Goal: Task Accomplishment & Management: Manage account settings

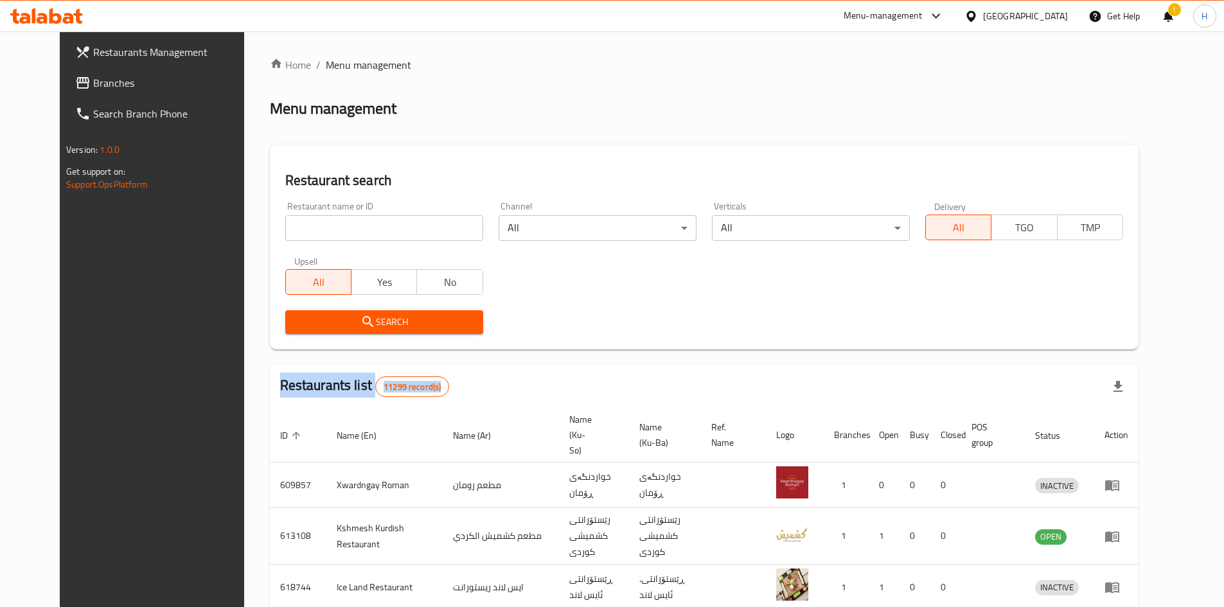
drag, startPoint x: 352, startPoint y: 276, endPoint x: 353, endPoint y: 268, distance: 7.8
click at [353, 270] on button "Yes" at bounding box center [384, 282] width 66 height 26
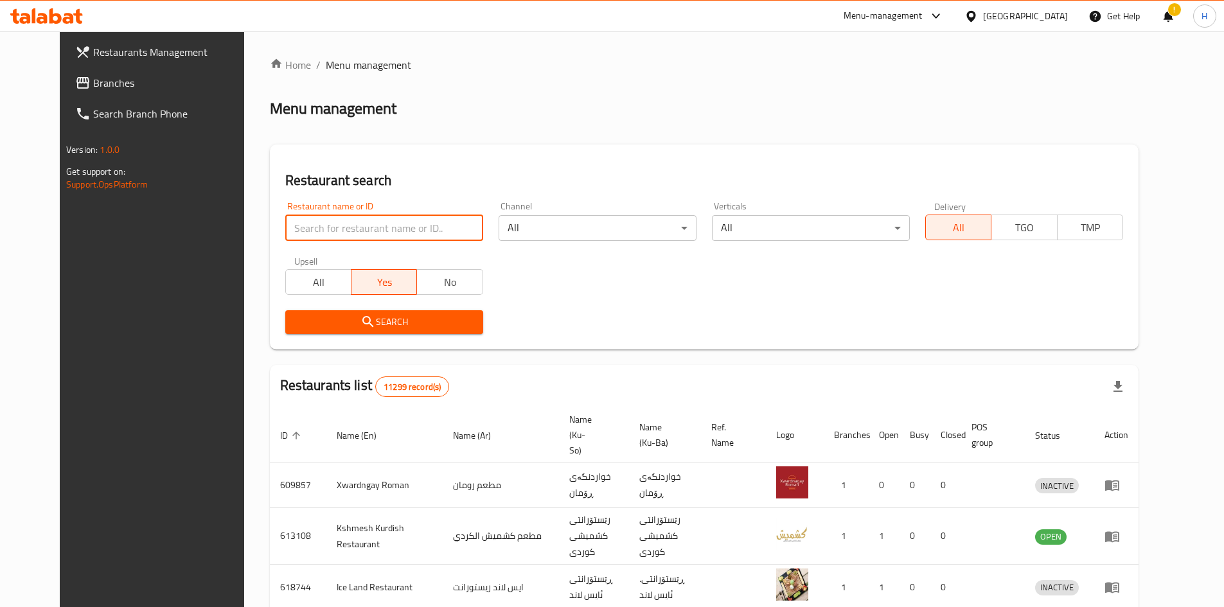
click at [353, 229] on input "search" at bounding box center [384, 228] width 198 height 26
click at [291, 274] on span "All" at bounding box center [318, 282] width 55 height 19
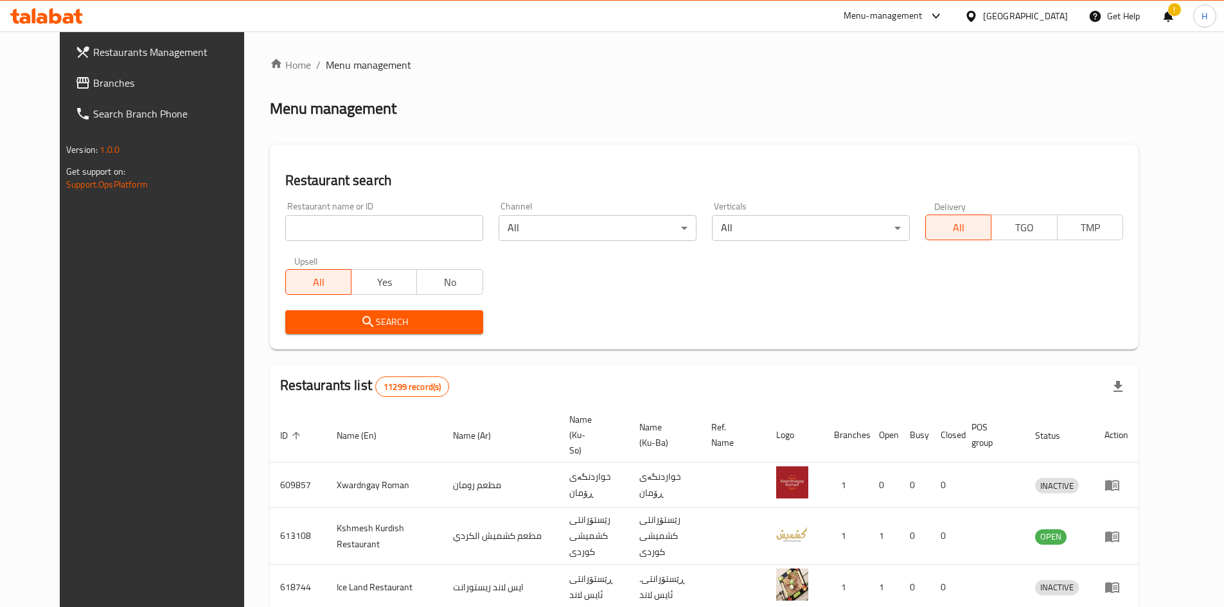
click at [292, 229] on input "search" at bounding box center [384, 228] width 198 height 26
type input "oku sushi"
click button "Search" at bounding box center [384, 322] width 198 height 24
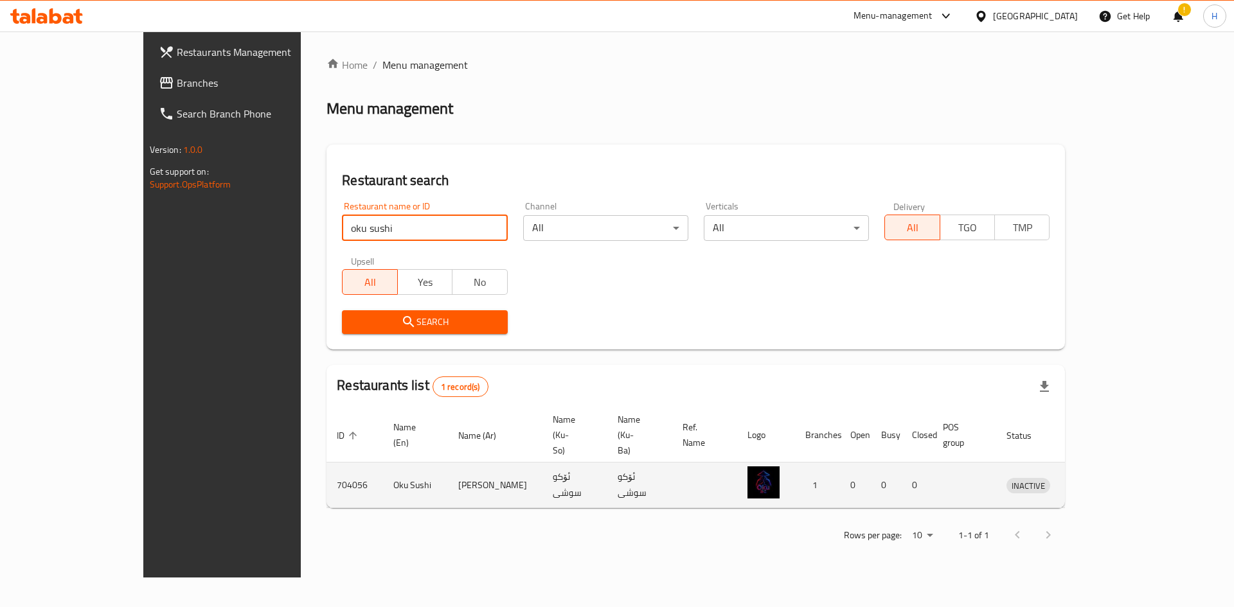
click at [1090, 481] on icon "enhanced table" at bounding box center [1083, 486] width 14 height 11
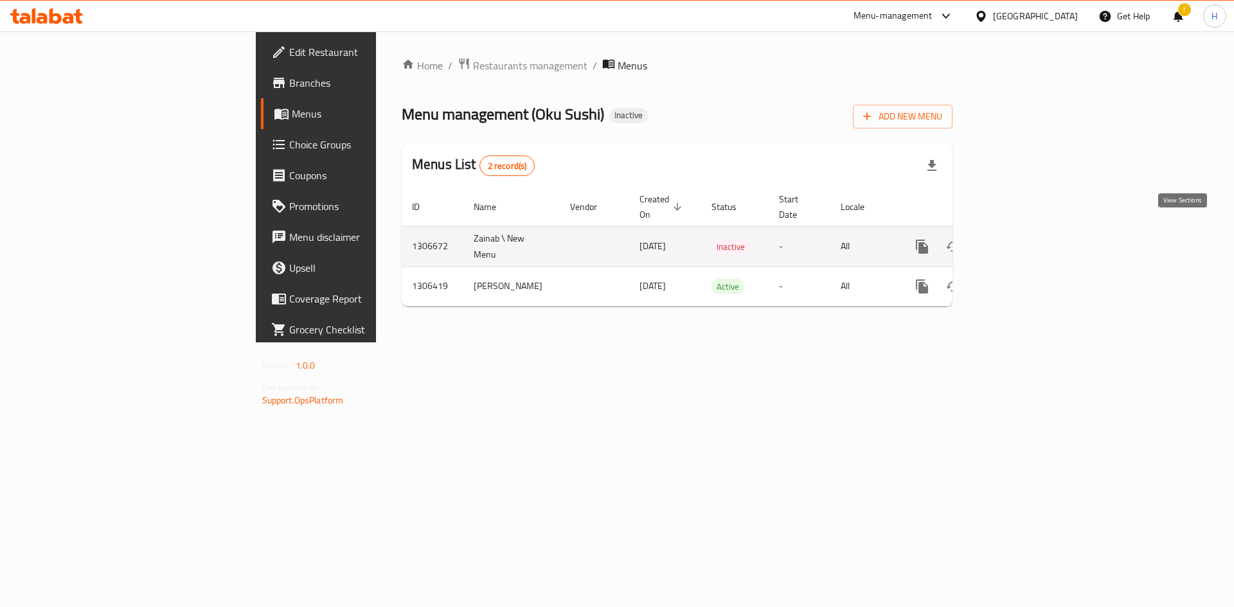
click at [1022, 239] on icon "enhanced table" at bounding box center [1014, 246] width 15 height 15
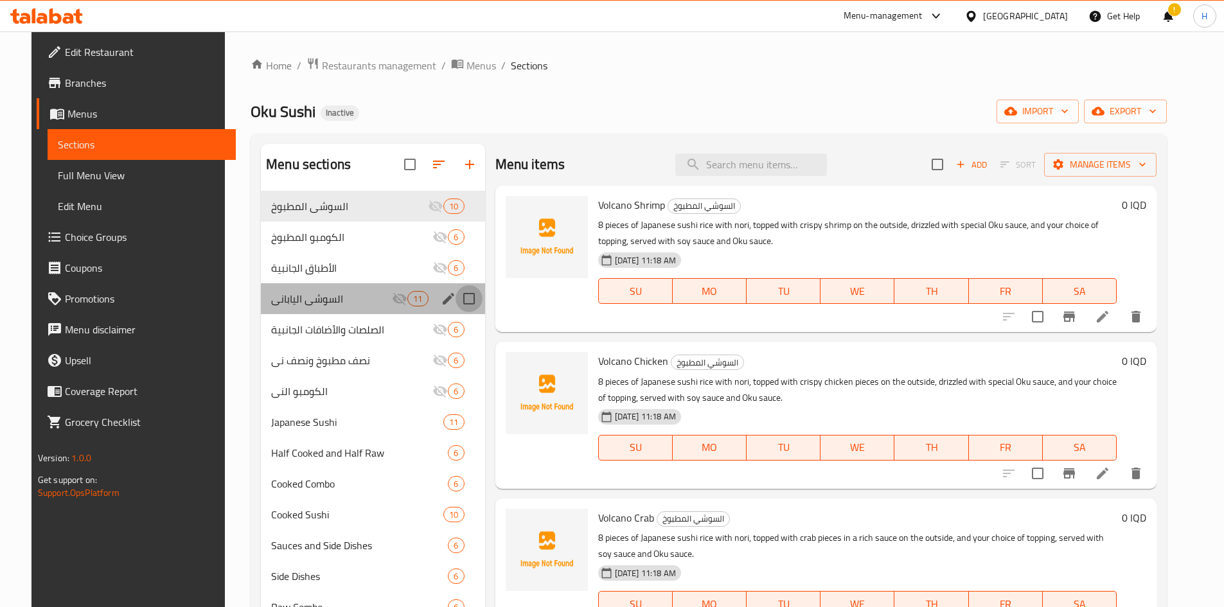
click at [464, 300] on input "Menu sections" at bounding box center [468, 298] width 27 height 27
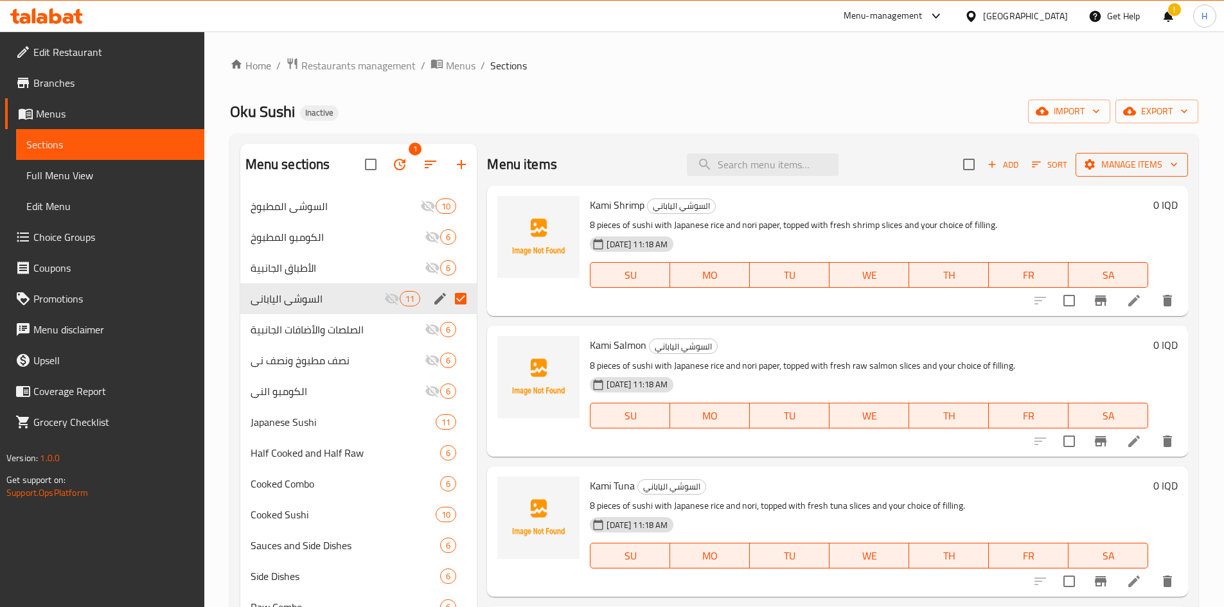
click at [1126, 166] on span "Manage items" at bounding box center [1132, 165] width 92 height 16
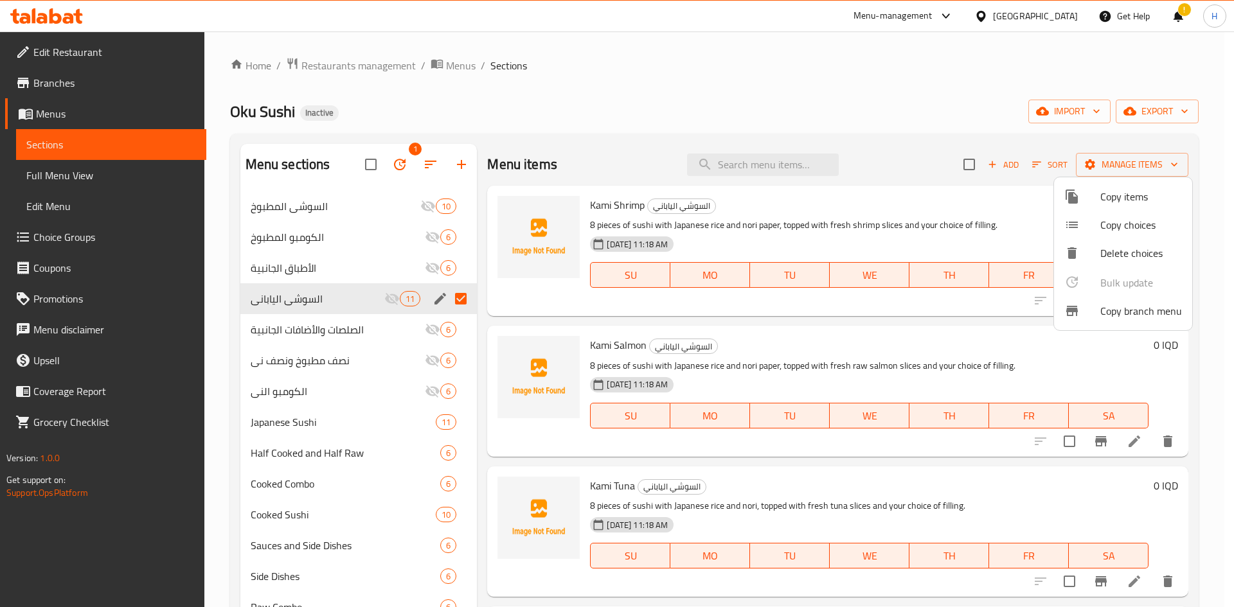
click at [758, 87] on div at bounding box center [617, 303] width 1234 height 607
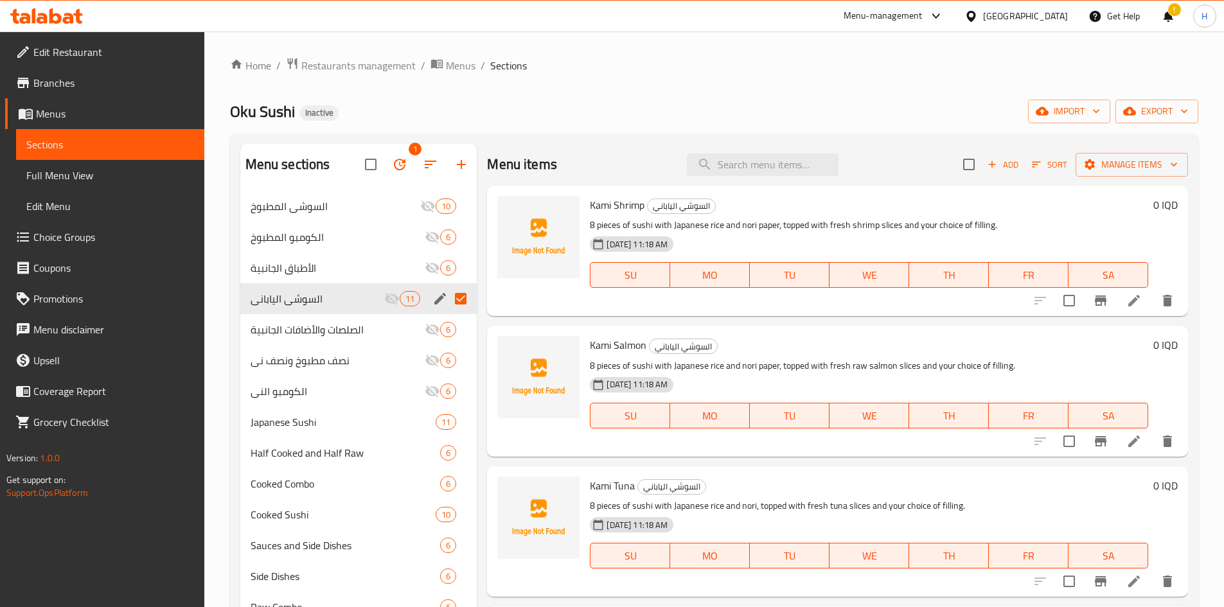
click at [464, 294] on input "Menu sections" at bounding box center [460, 298] width 27 height 27
checkbox input "false"
click at [460, 206] on input "Menu sections" at bounding box center [460, 206] width 27 height 27
checkbox input "true"
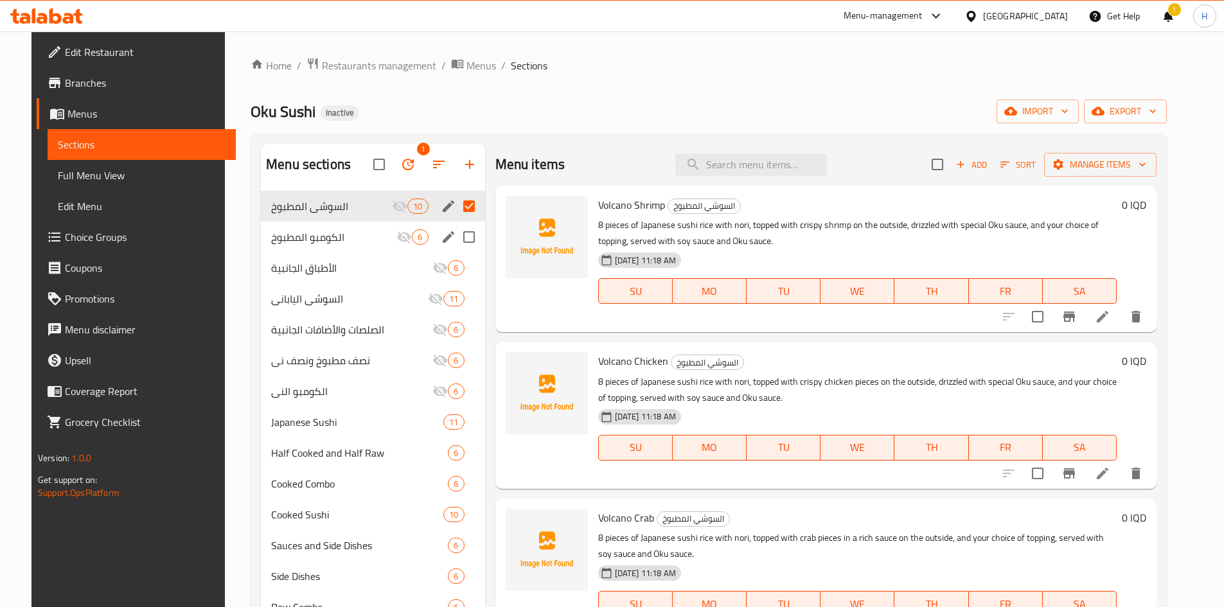
click at [467, 236] on input "Menu sections" at bounding box center [468, 237] width 27 height 27
checkbox input "true"
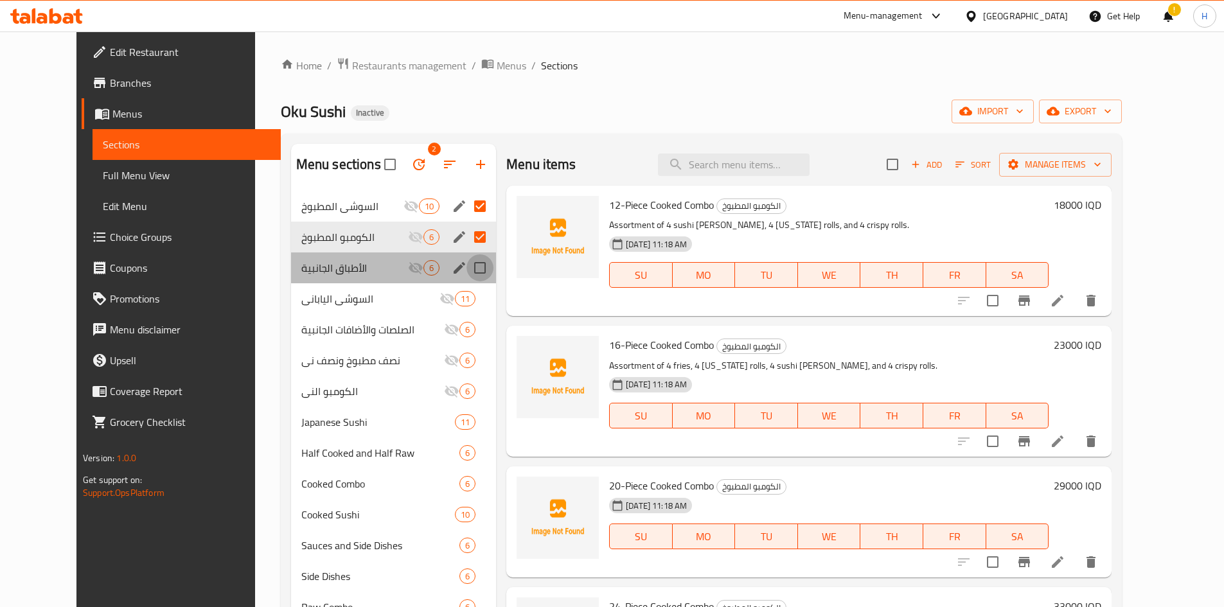
click at [466, 269] on input "Menu sections" at bounding box center [479, 267] width 27 height 27
checkbox input "true"
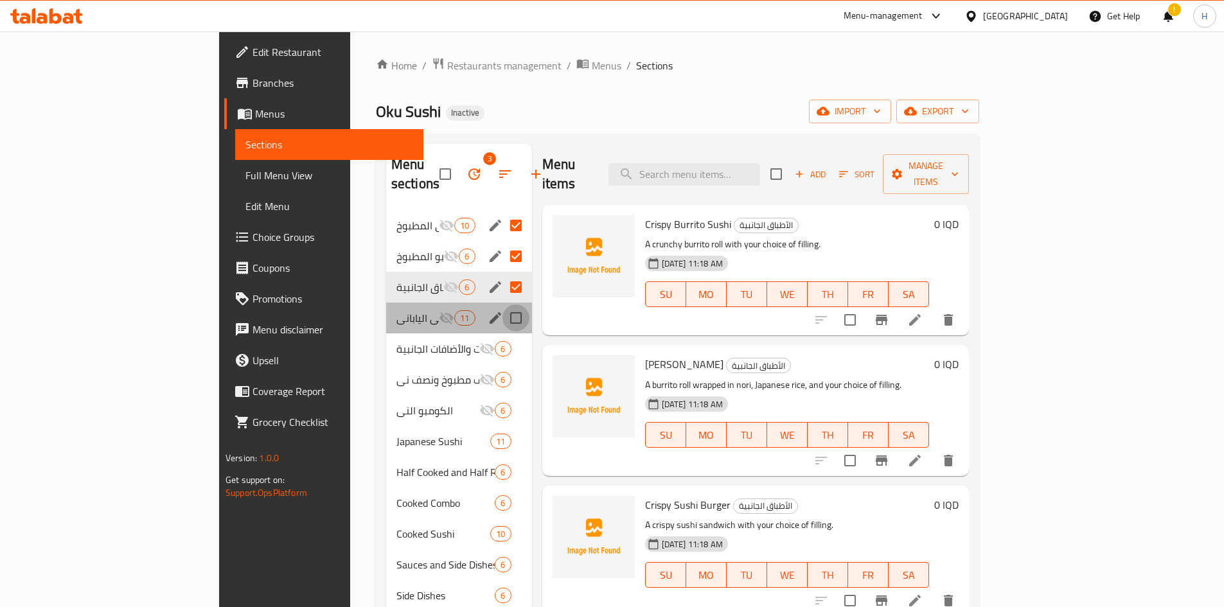
click at [502, 305] on input "Menu sections" at bounding box center [515, 318] width 27 height 27
checkbox input "true"
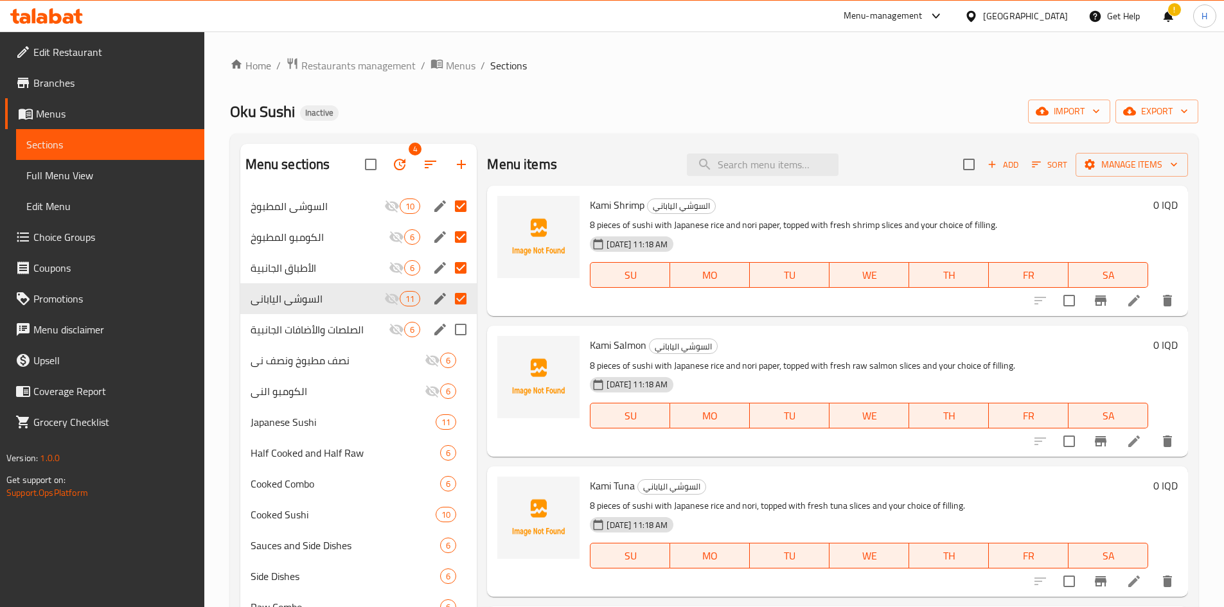
click at [464, 330] on input "Menu sections" at bounding box center [460, 329] width 27 height 27
checkbox input "true"
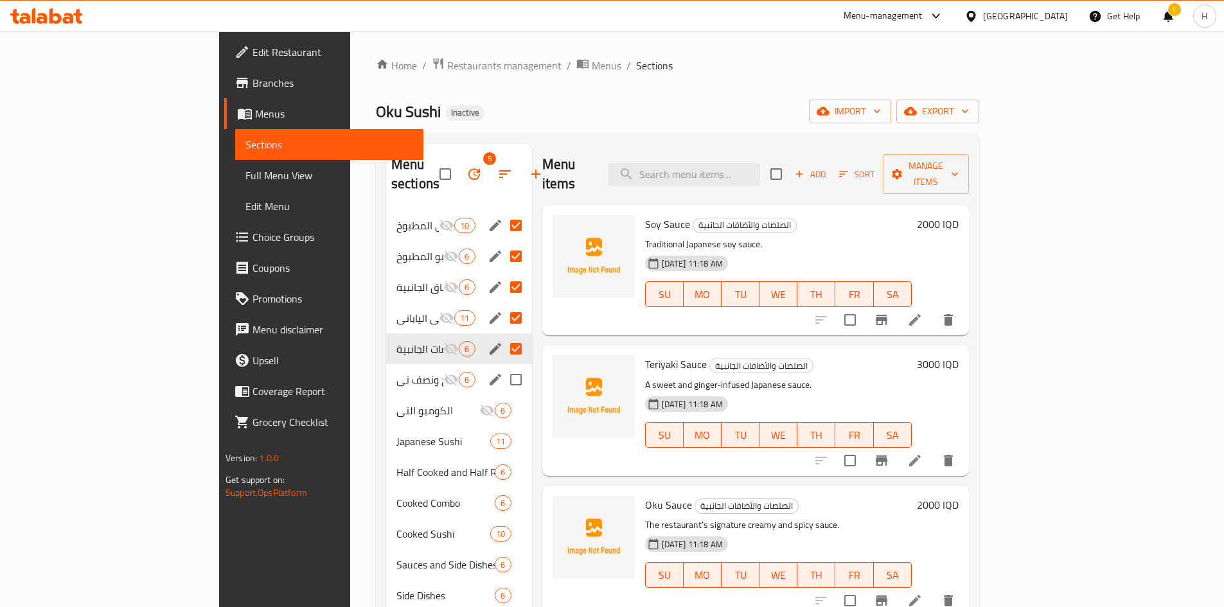
click at [502, 366] on input "Menu sections" at bounding box center [515, 379] width 27 height 27
checkbox input "true"
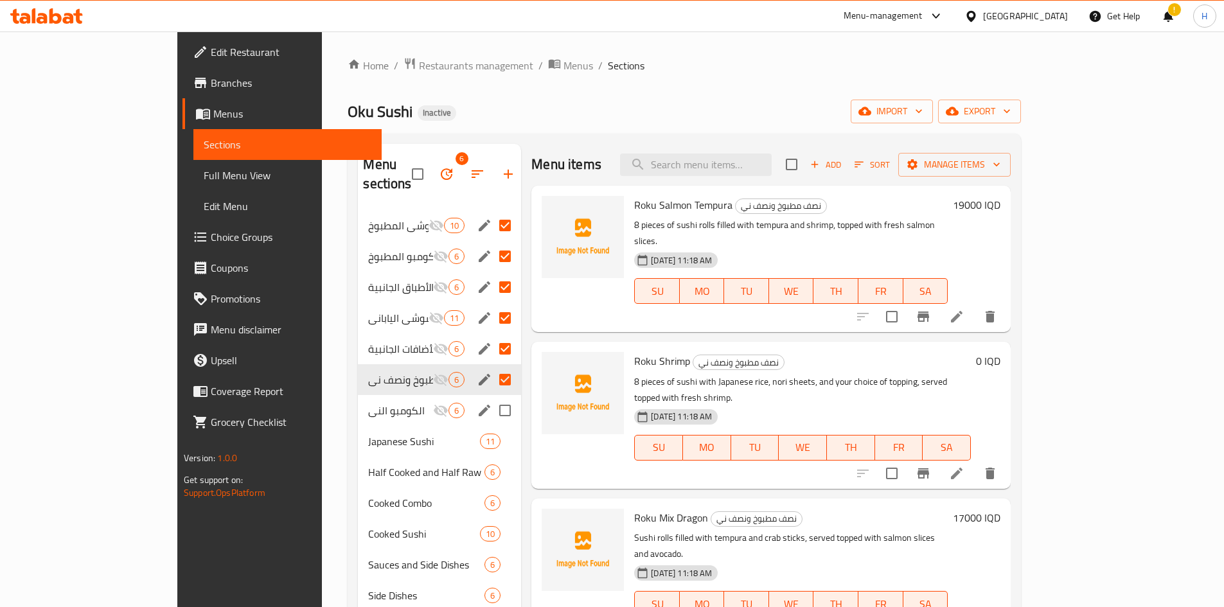
click at [491, 397] on input "Menu sections" at bounding box center [504, 410] width 27 height 27
checkbox input "true"
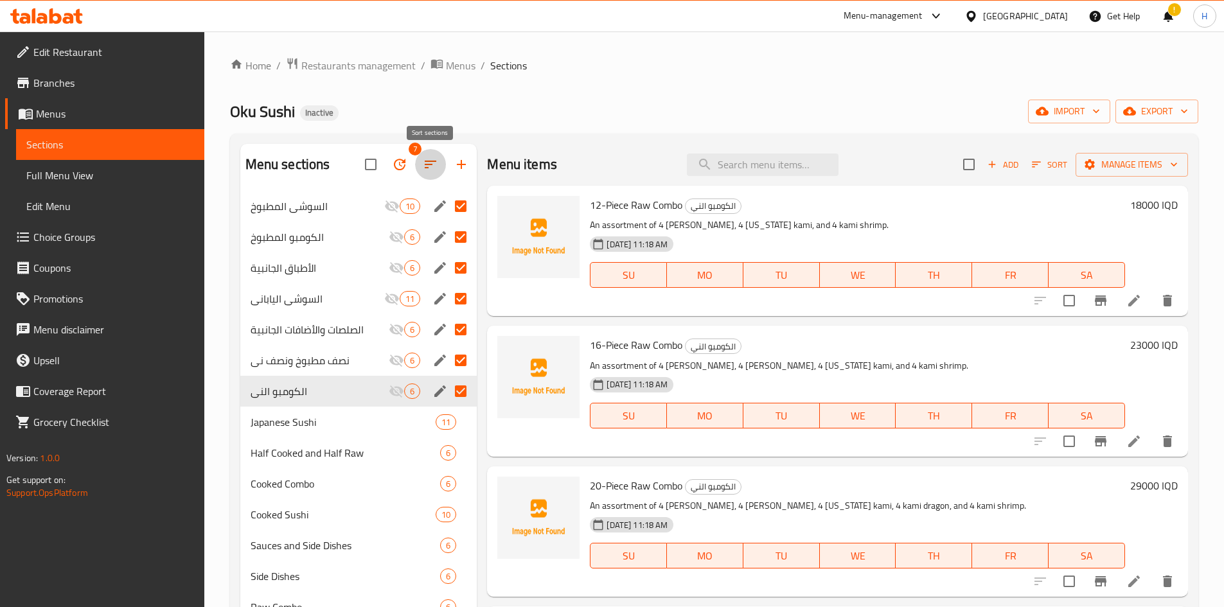
click at [429, 167] on icon "button" at bounding box center [430, 164] width 15 height 15
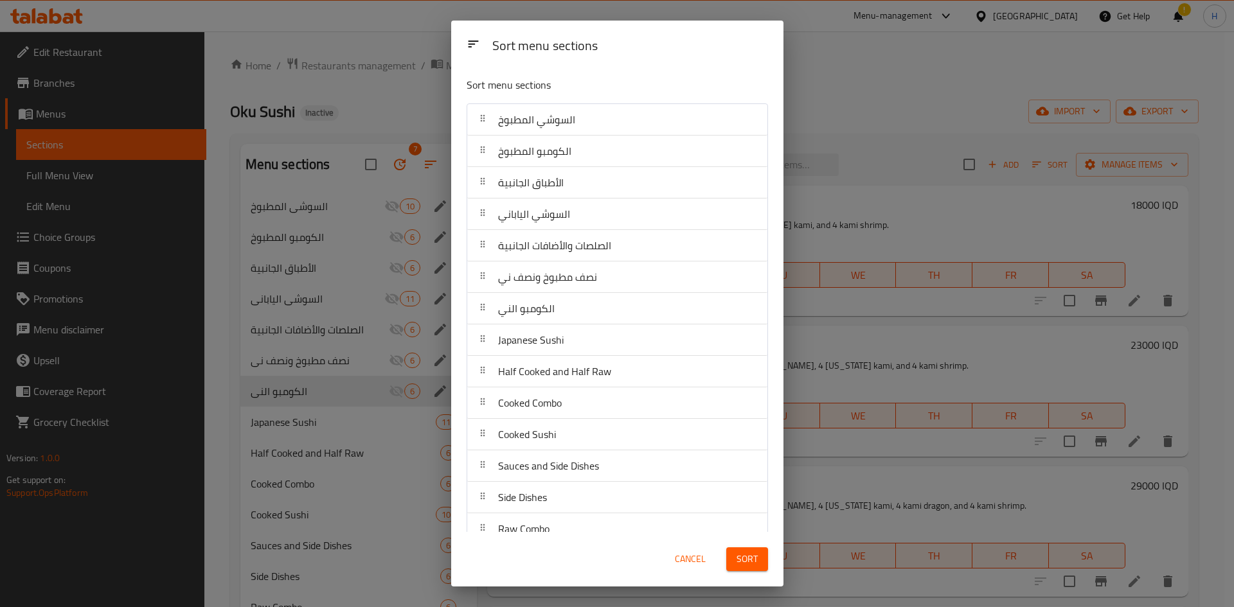
click at [423, 167] on div "Sort menu sections Sort menu sections السوشي المطبوخ الكومبو المطبوخ الأطباق ال…" at bounding box center [617, 303] width 1234 height 607
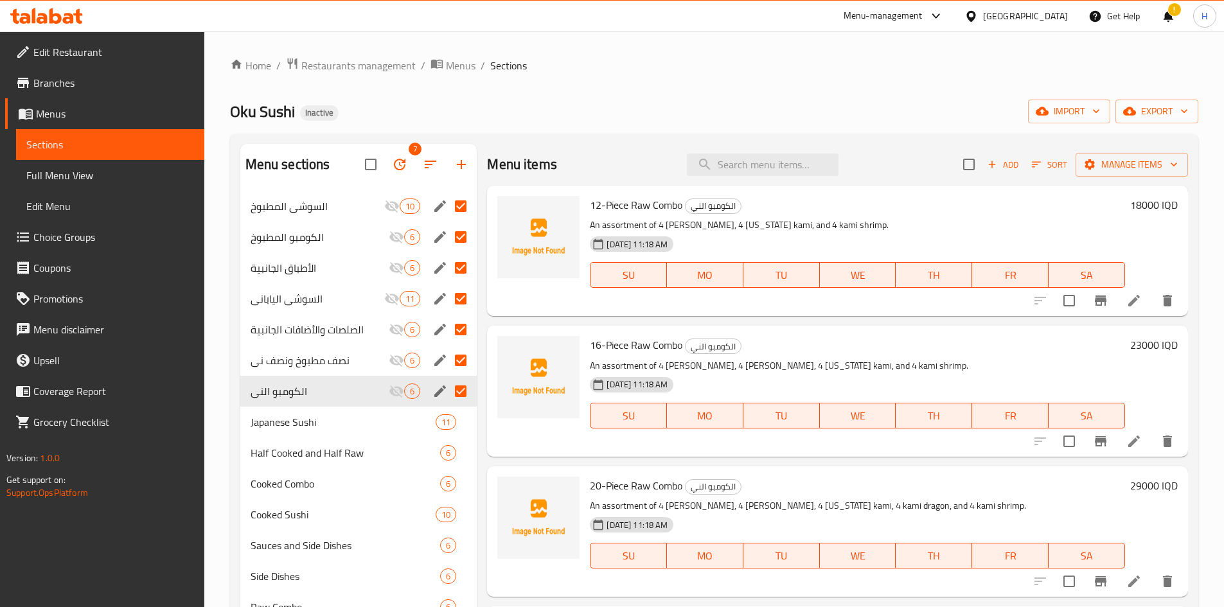
click at [398, 167] on icon "button" at bounding box center [399, 164] width 15 height 15
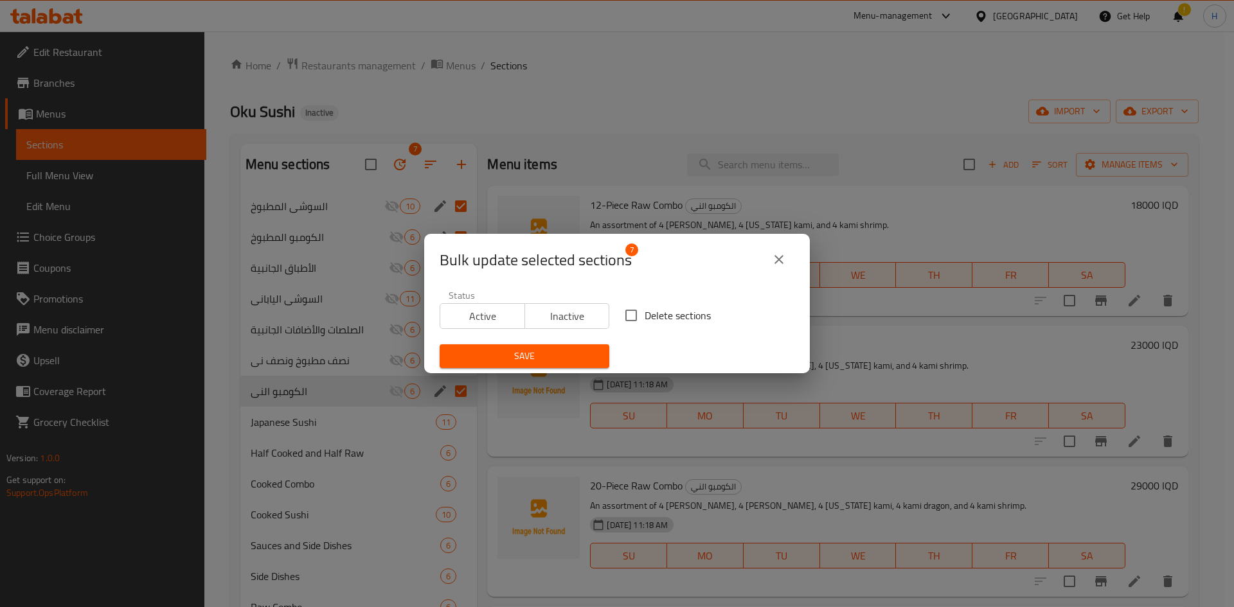
drag, startPoint x: 616, startPoint y: 309, endPoint x: 625, endPoint y: 309, distance: 9.0
click at [619, 309] on input "Delete sections" at bounding box center [630, 315] width 27 height 27
checkbox input "true"
click at [567, 349] on span "Save" at bounding box center [524, 356] width 149 height 16
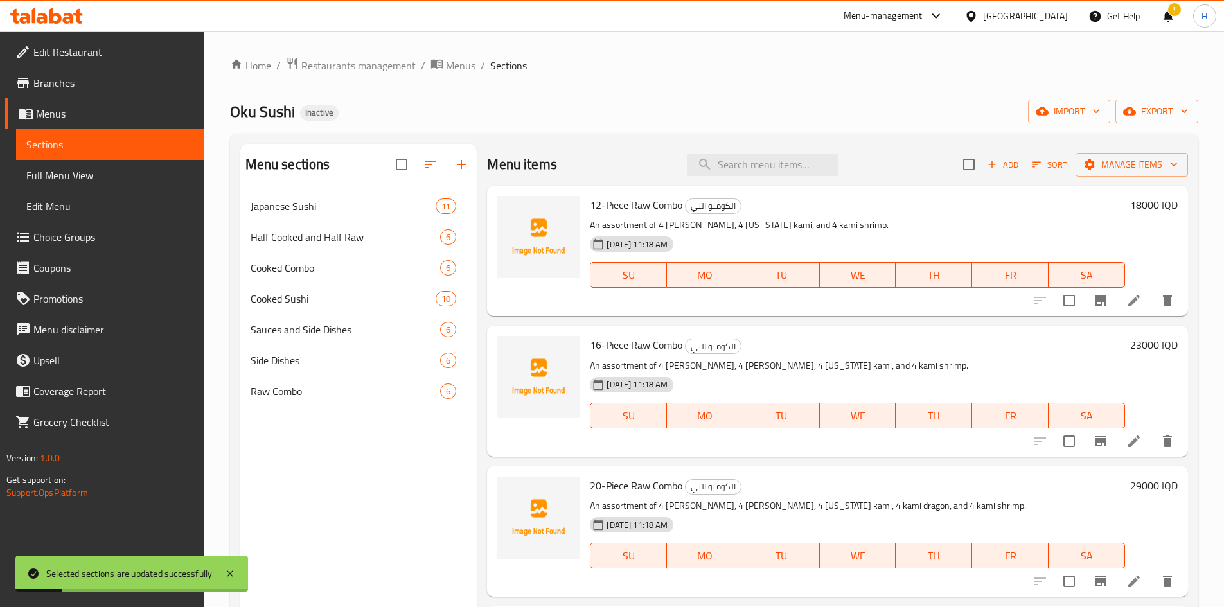
click at [358, 445] on div "Menu sections Japanese Sushi 11 Half Cooked and Half Raw 6 Cooked Combo 6 Cooke…" at bounding box center [358, 447] width 237 height 607
click at [440, 167] on button "button" at bounding box center [430, 164] width 31 height 31
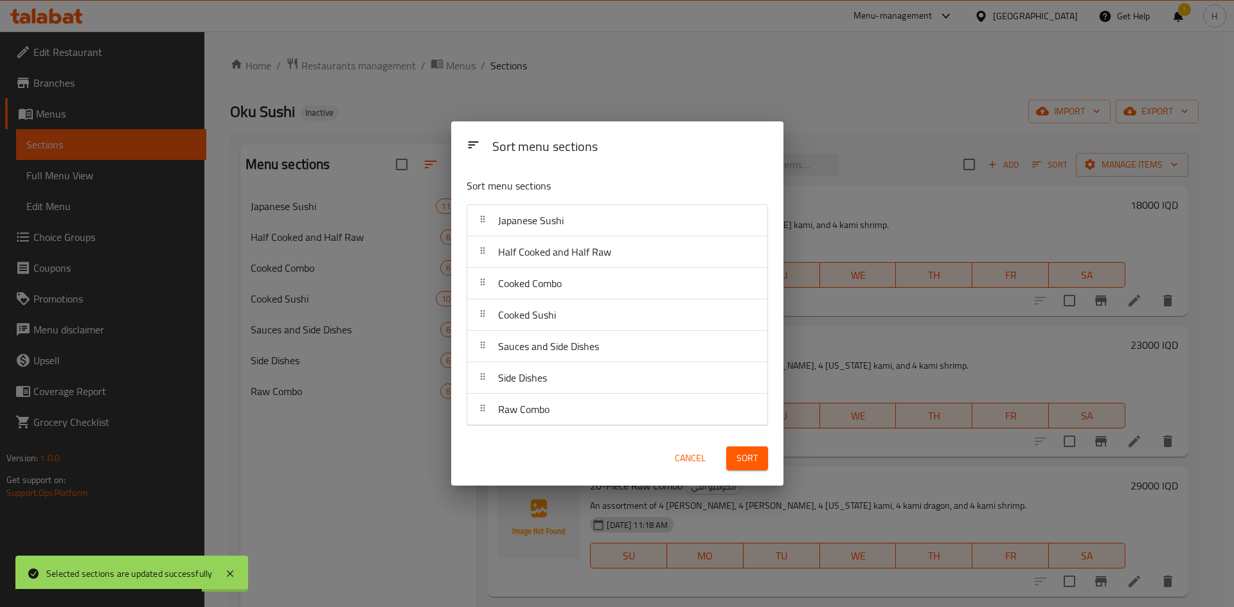
click at [439, 96] on div "Sort menu sections Sort menu sections Japanese Sushi Half Cooked and Half Raw C…" at bounding box center [617, 303] width 1234 height 607
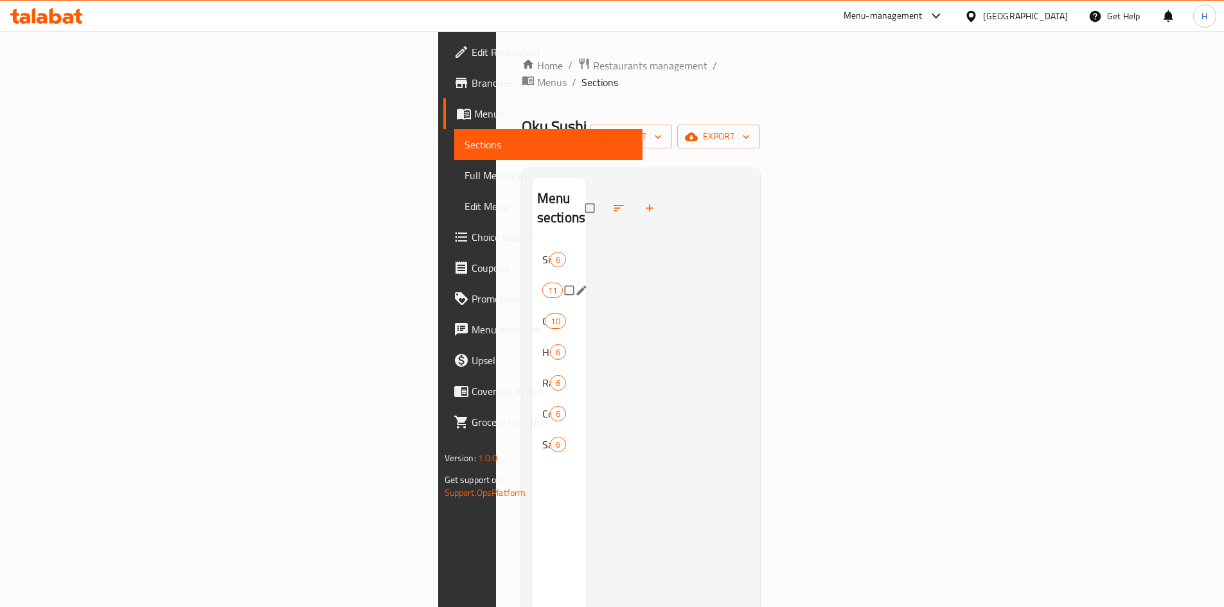
click at [532, 244] on div "Side Dishes 6" at bounding box center [559, 259] width 55 height 31
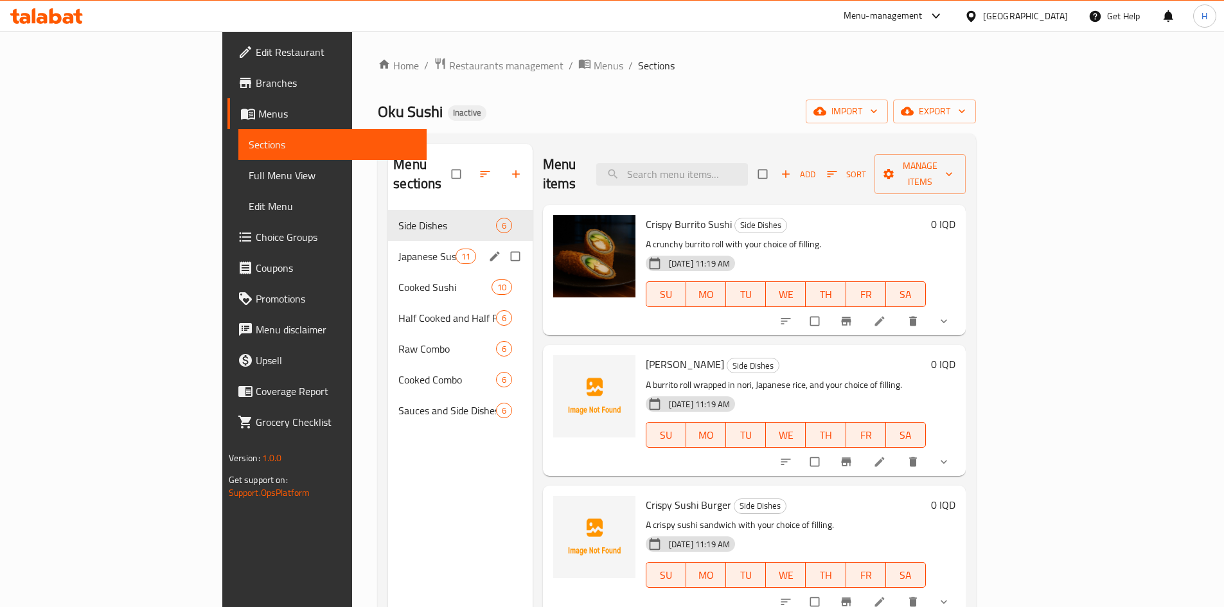
drag, startPoint x: 345, startPoint y: 248, endPoint x: 353, endPoint y: 272, distance: 25.2
click at [388, 249] on div "Japanese Sushi 11" at bounding box center [460, 256] width 145 height 31
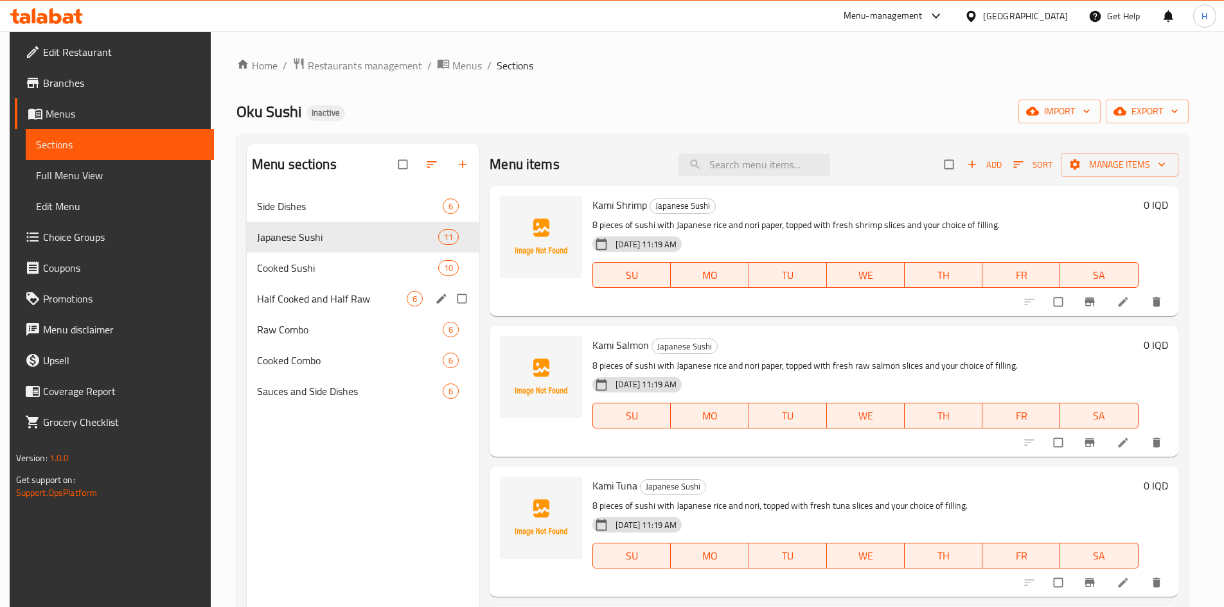
click at [351, 286] on div "Half Cooked and Half Raw 6" at bounding box center [363, 298] width 233 height 31
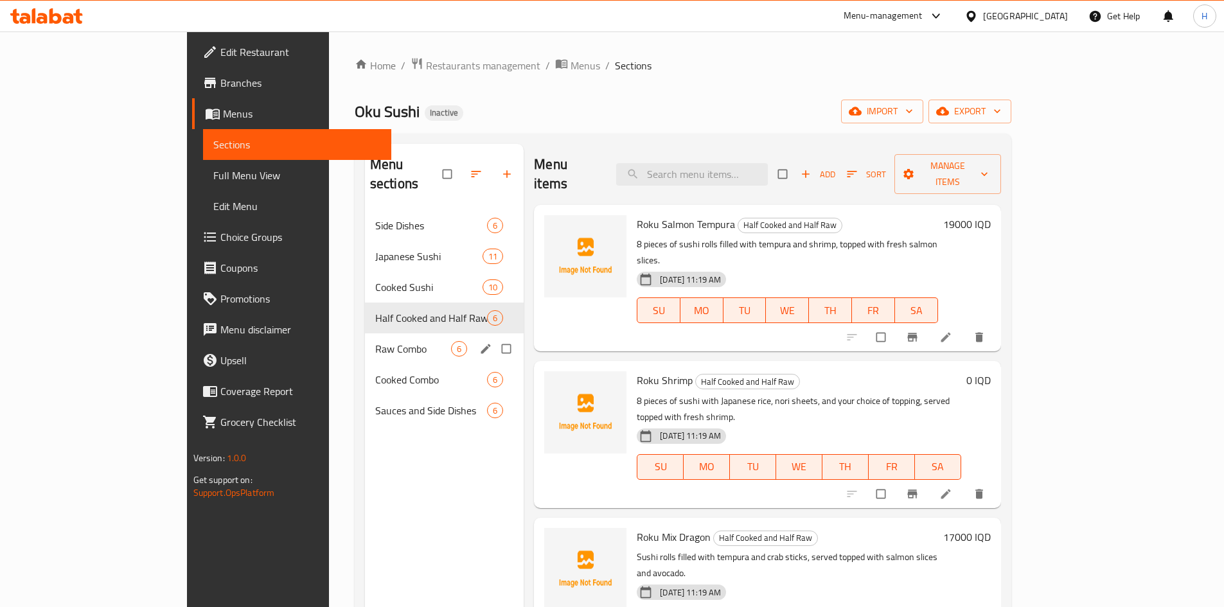
click at [365, 333] on div "Raw Combo 6" at bounding box center [444, 348] width 159 height 31
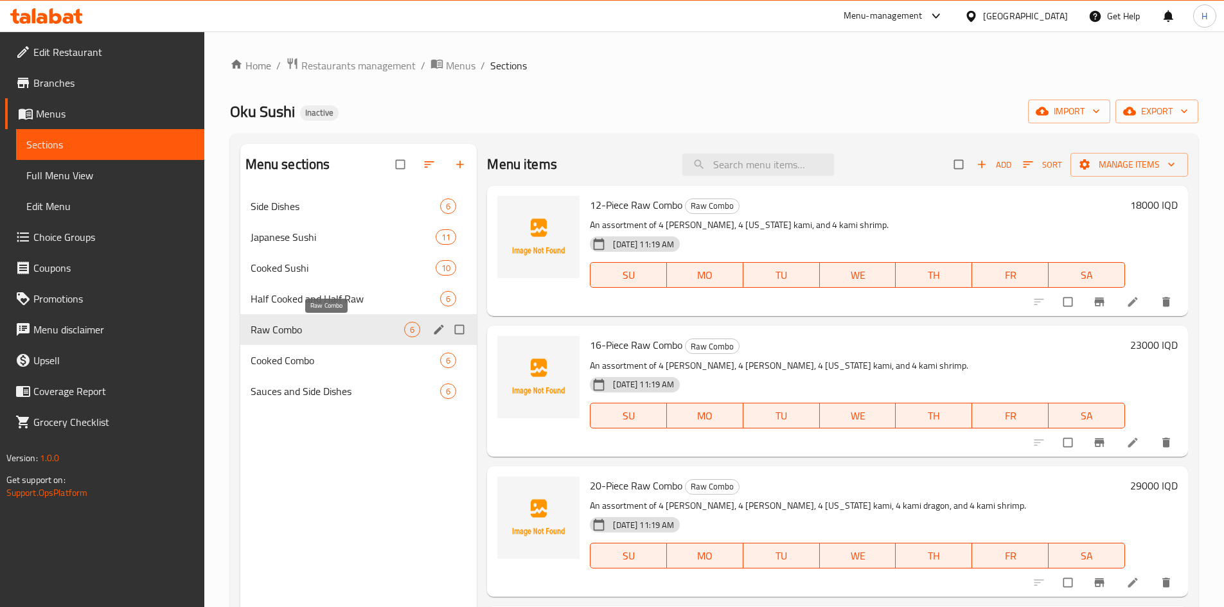
click at [333, 335] on span "Raw Combo" at bounding box center [328, 329] width 154 height 15
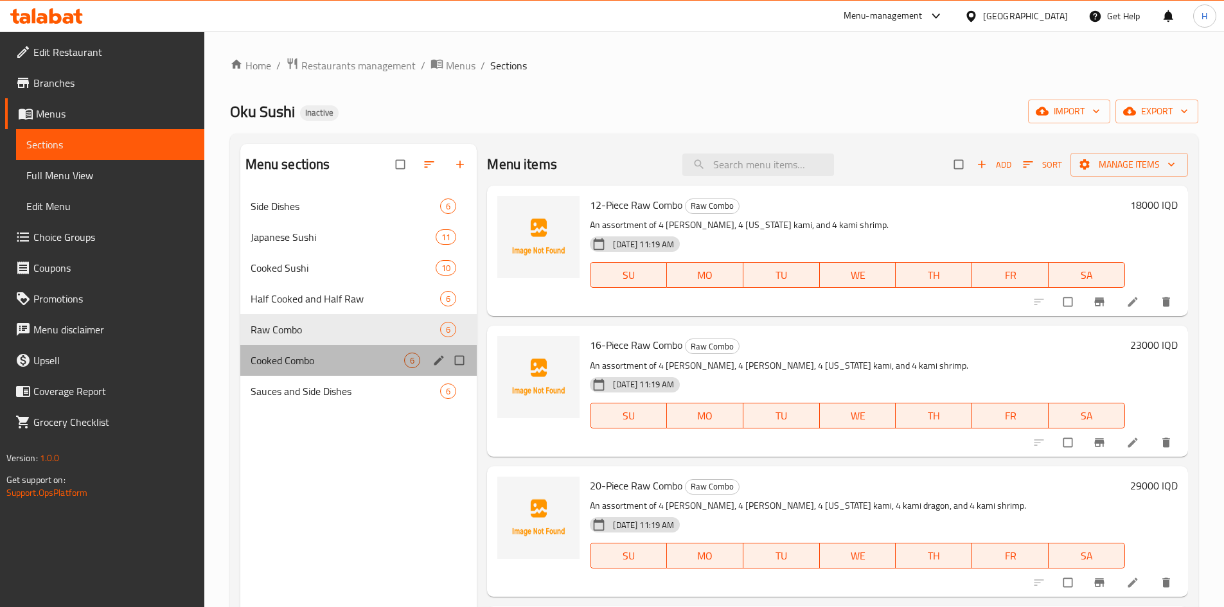
click at [330, 351] on div "Cooked Combo 6" at bounding box center [358, 360] width 237 height 31
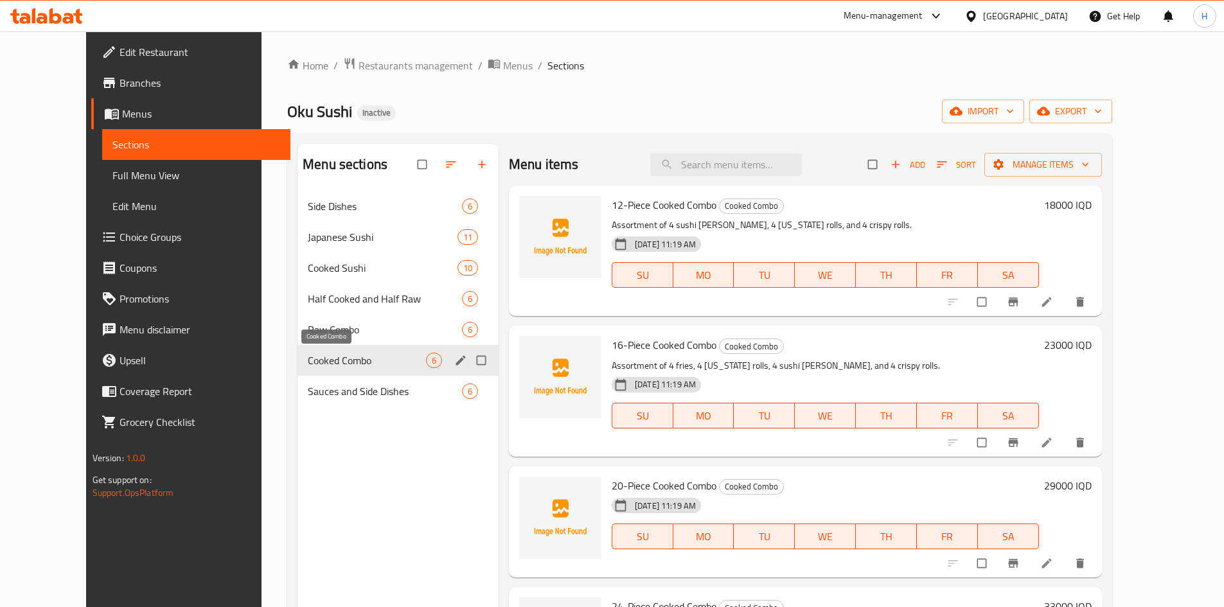
click at [314, 372] on div "Cooked Combo 6" at bounding box center [397, 360] width 201 height 31
